Goal: Information Seeking & Learning: Learn about a topic

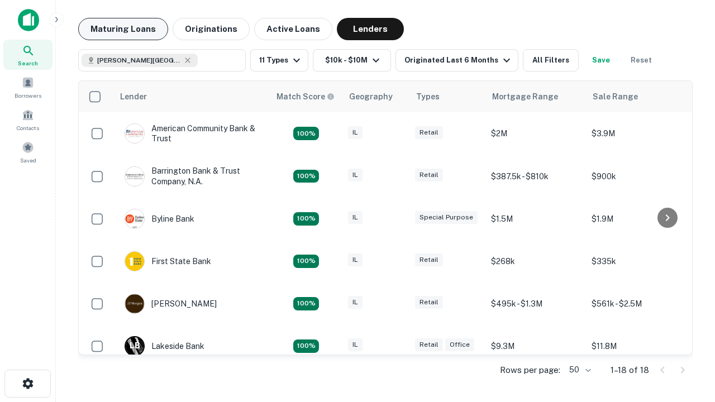
click at [123, 29] on button "Maturing Loans" at bounding box center [123, 29] width 90 height 22
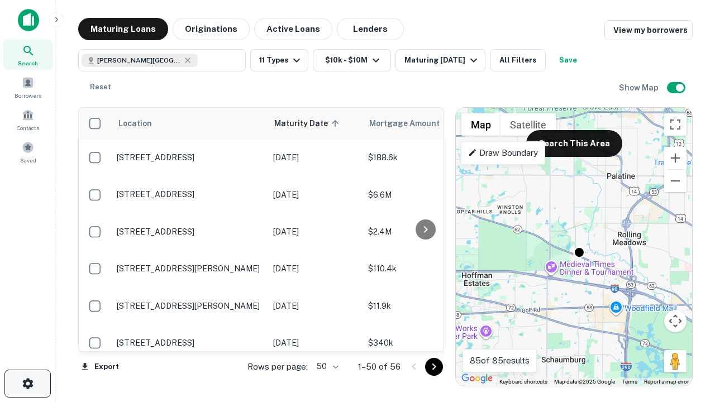
click at [27, 384] on icon "button" at bounding box center [27, 383] width 13 height 13
